Goal: Information Seeking & Learning: Learn about a topic

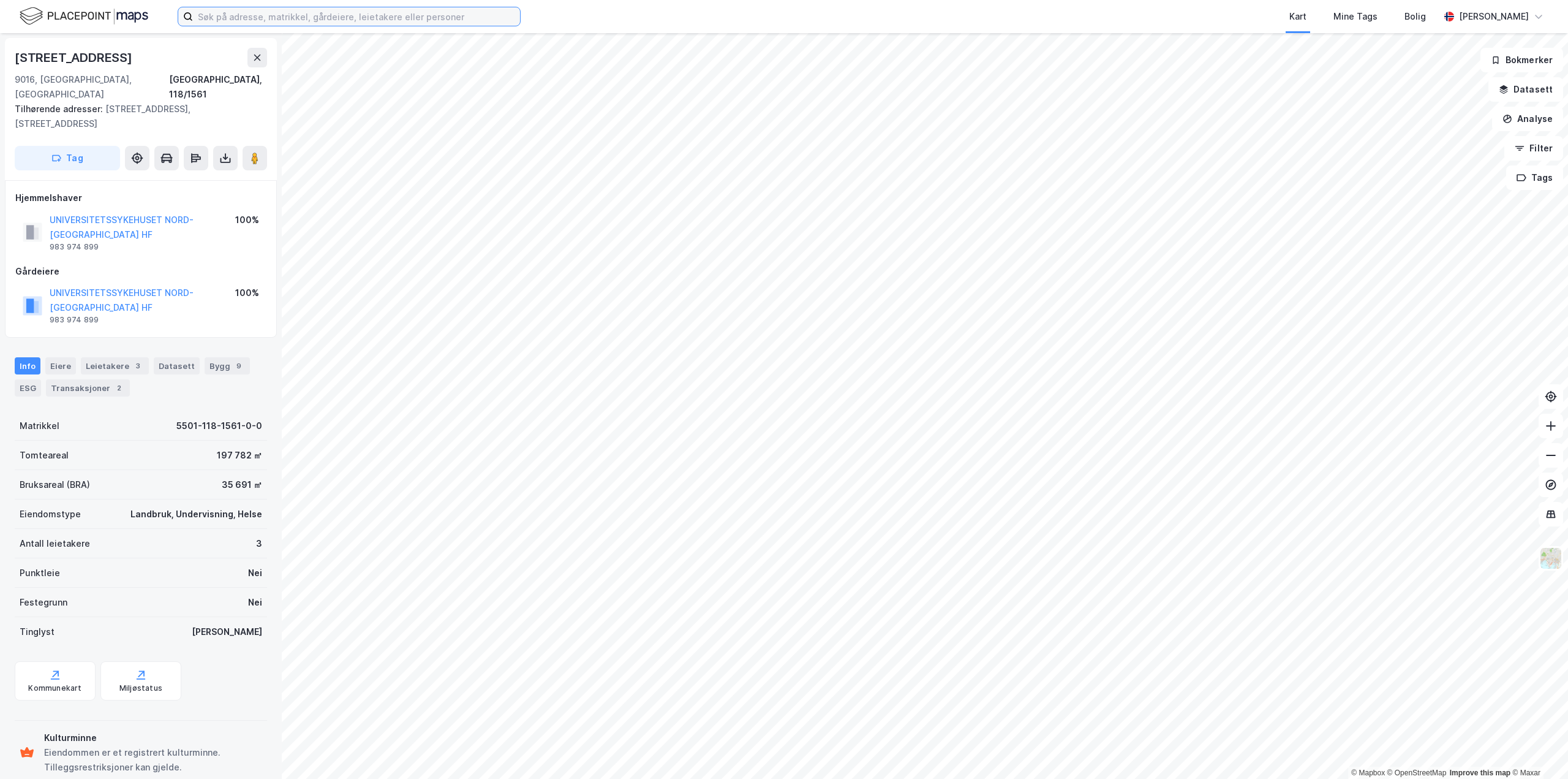
click at [355, 15] on input at bounding box center [357, 17] width 327 height 19
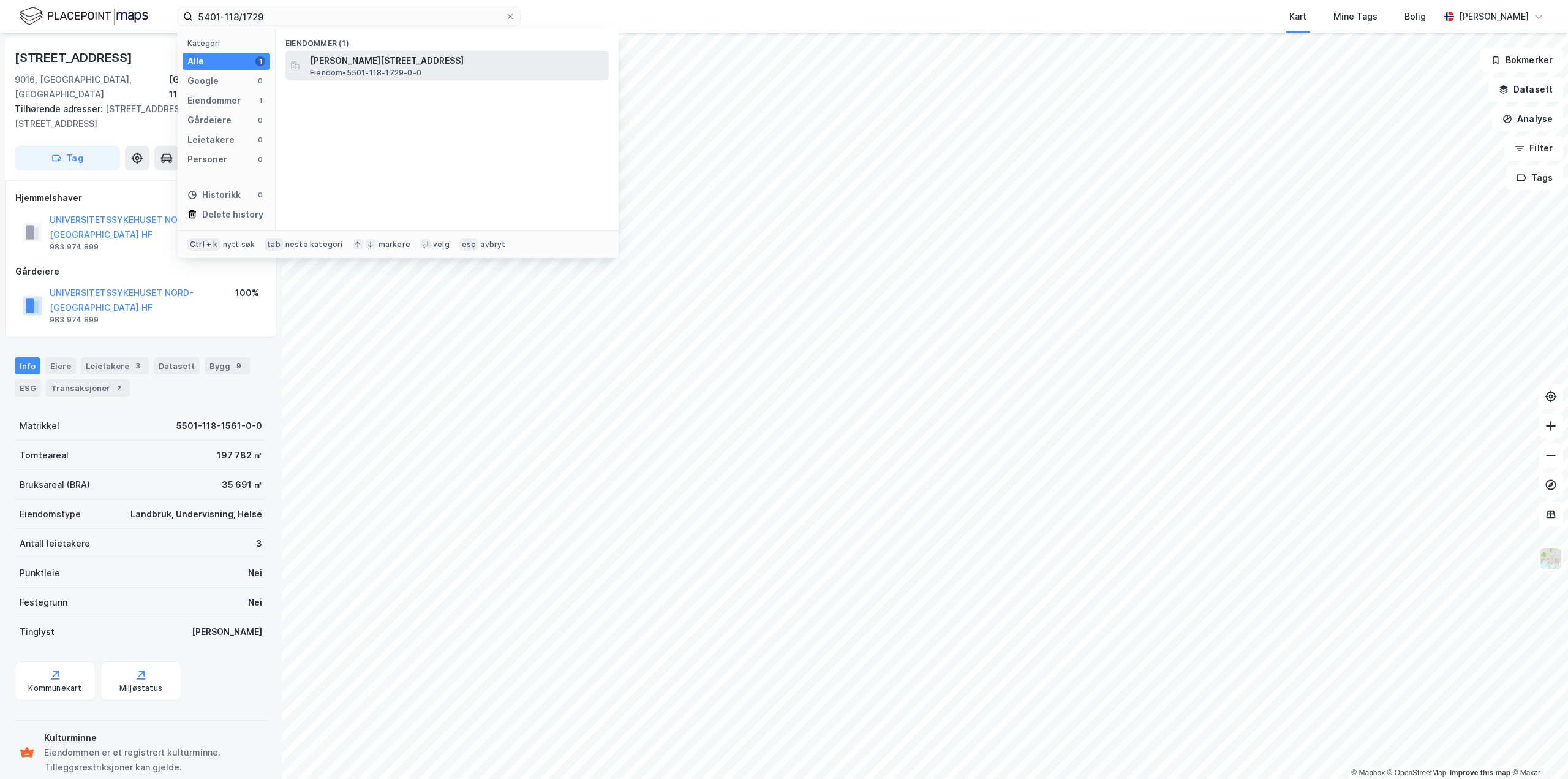
click at [377, 64] on span "[PERSON_NAME][STREET_ADDRESS]" at bounding box center [457, 61] width 294 height 14
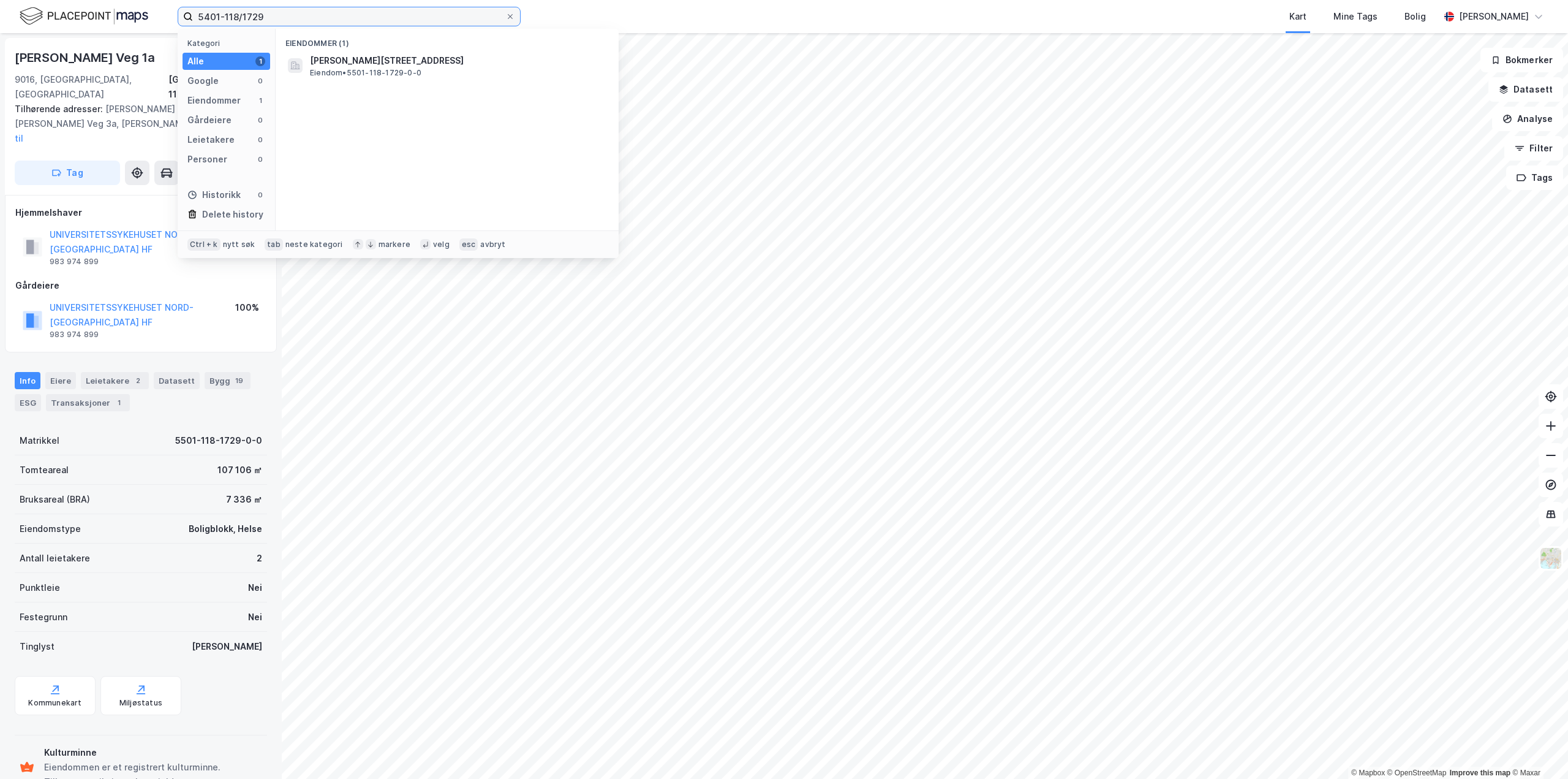
click at [269, 13] on input "5401-118/1729" at bounding box center [349, 17] width 313 height 19
click at [393, 56] on span "[STREET_ADDRESS]" at bounding box center [351, 61] width 84 height 14
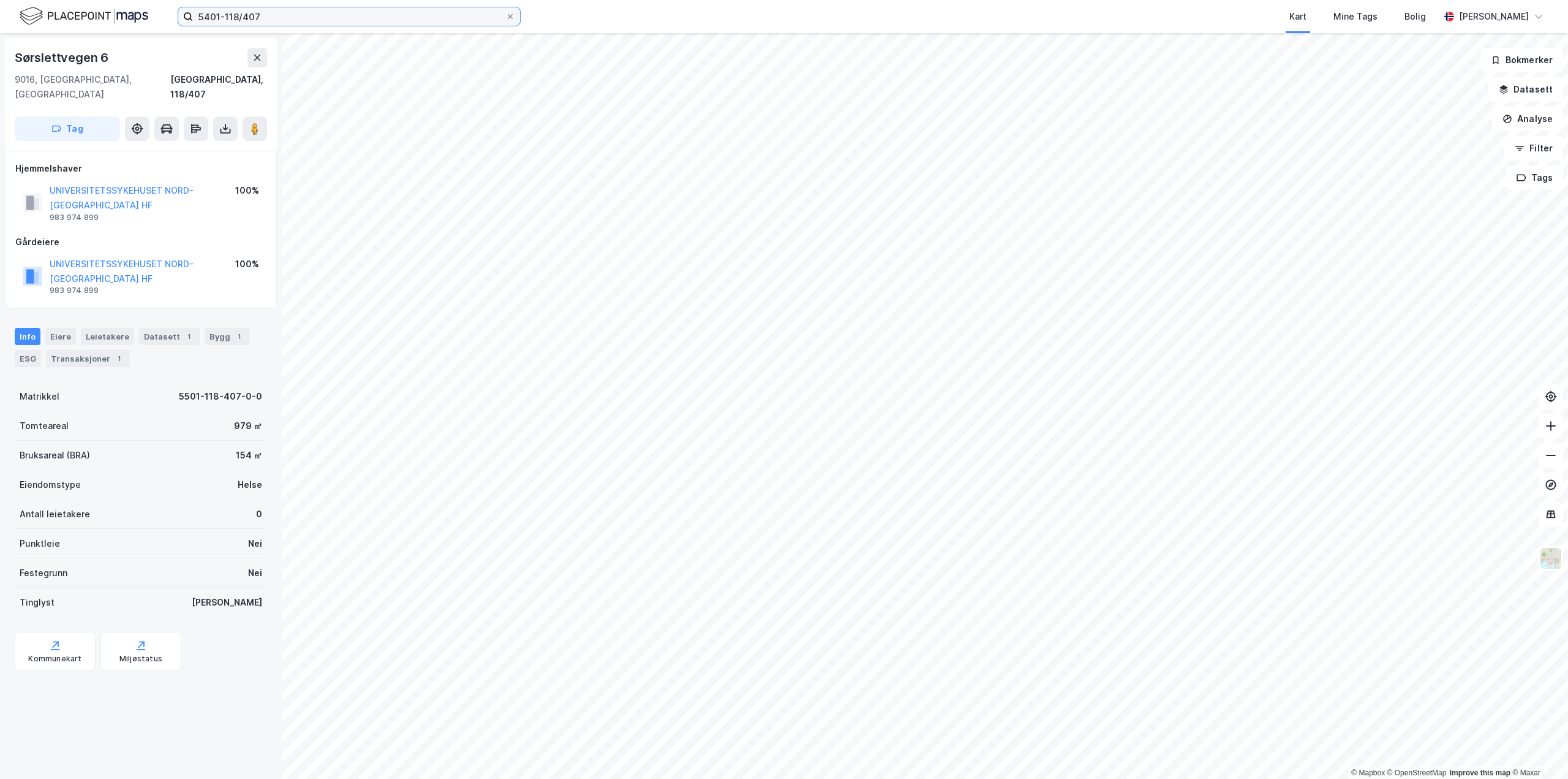
click at [334, 16] on input "5401-118/407" at bounding box center [349, 17] width 313 height 19
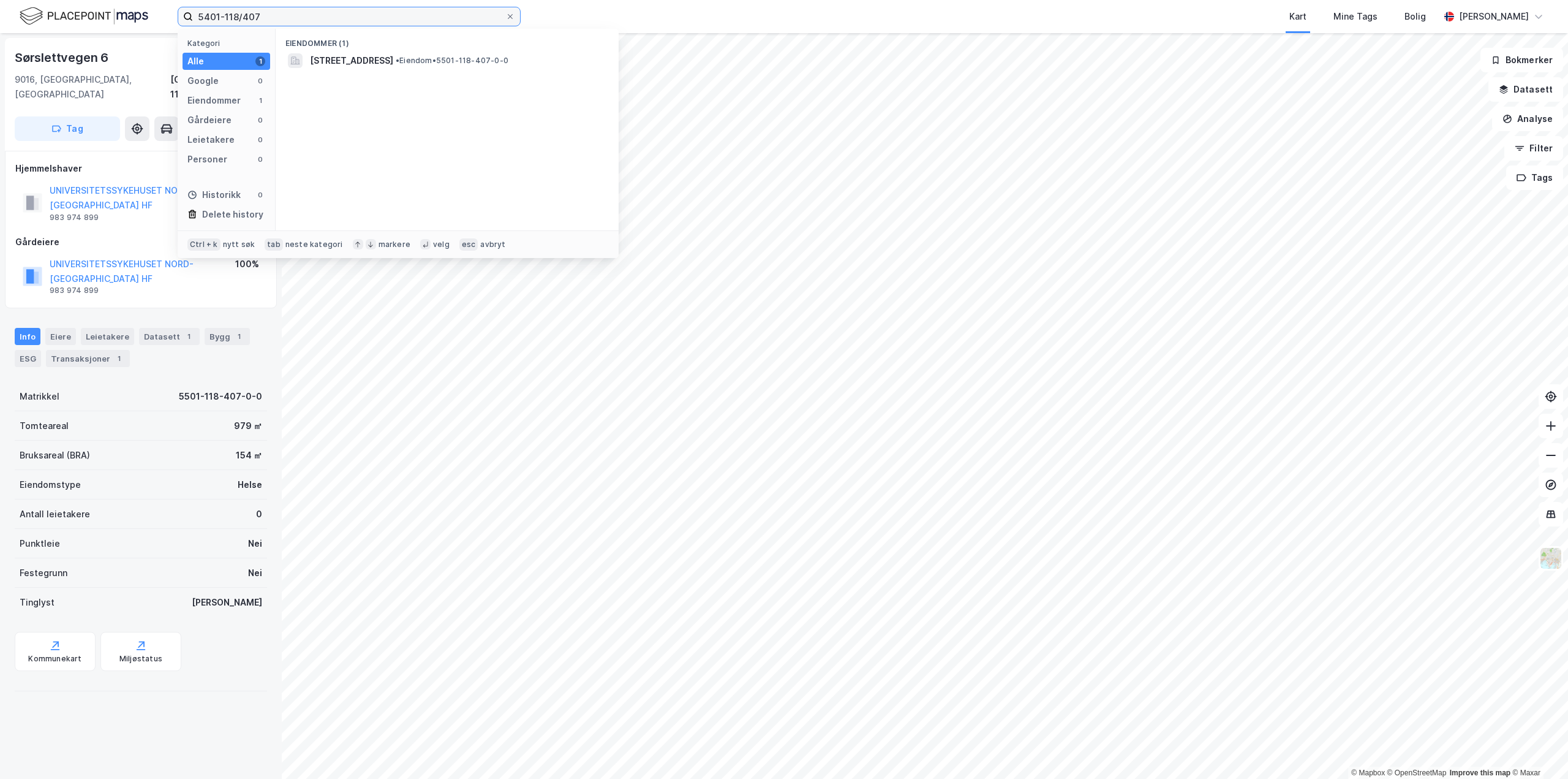
click at [238, 14] on input "5401-118/407" at bounding box center [349, 17] width 313 height 19
click at [233, 14] on input "5401-128/328" at bounding box center [349, 17] width 313 height 19
type input "5401-118/328"
click at [342, 68] on span "Eiendom • 5501-118-328-0-0" at bounding box center [364, 73] width 108 height 10
